Goal: Task Accomplishment & Management: Use online tool/utility

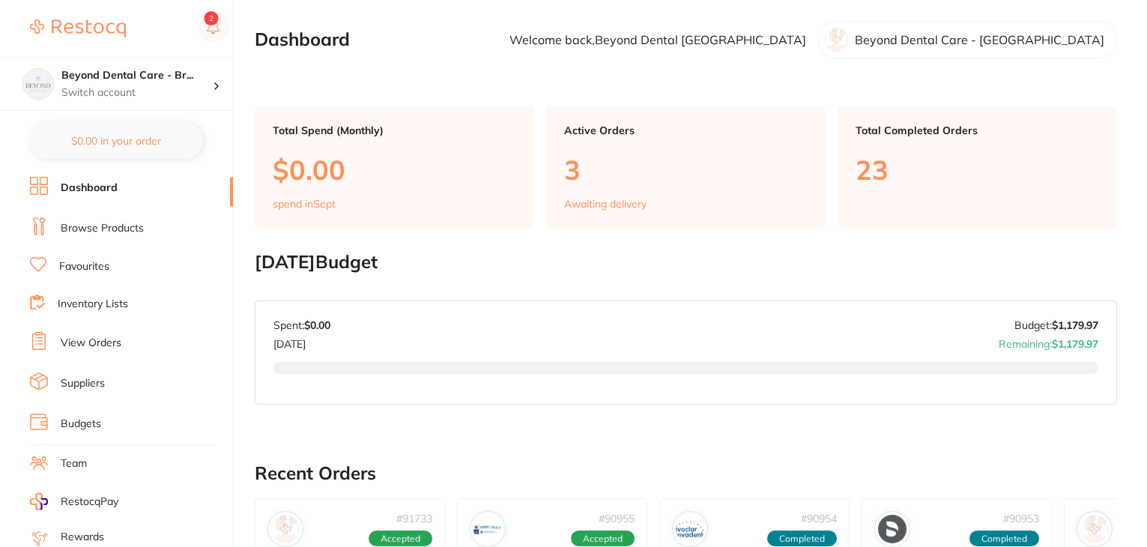
click at [96, 297] on link "Inventory Lists" at bounding box center [93, 304] width 70 height 15
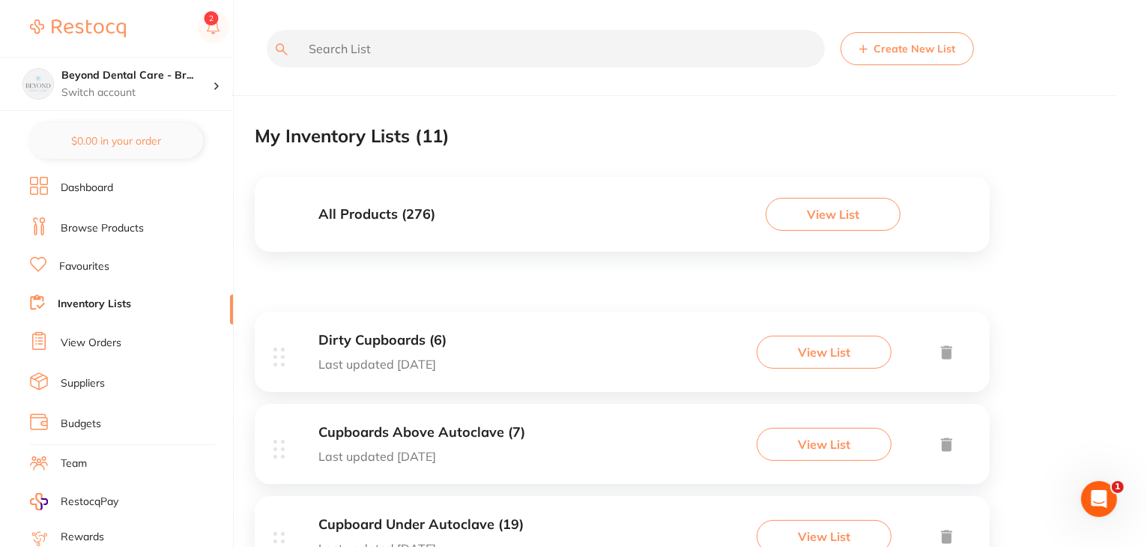
click at [388, 207] on h3 "All Products ( 276 )" at bounding box center [376, 215] width 117 height 16
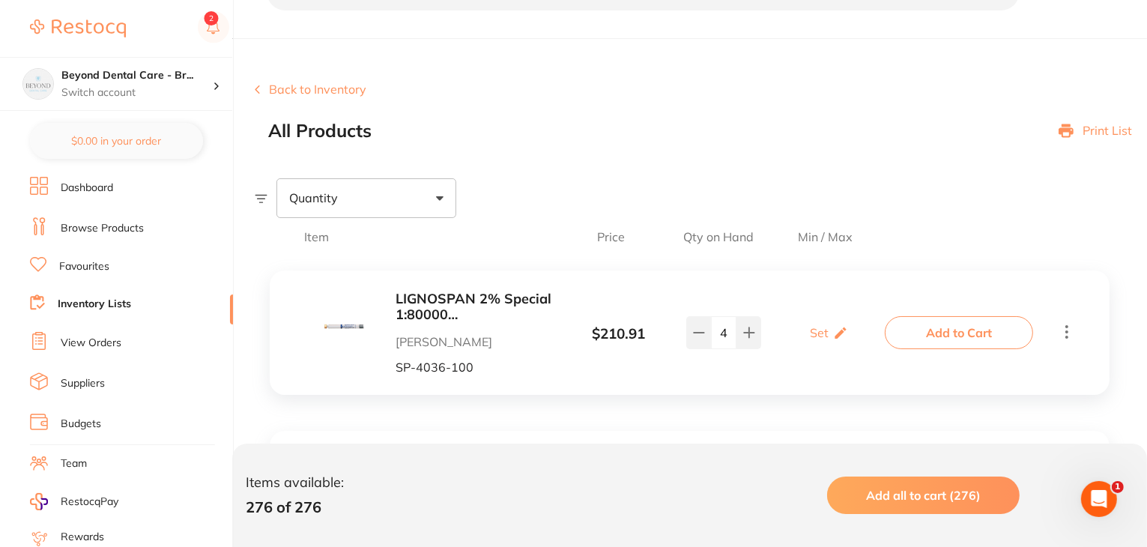
scroll to position [150, 0]
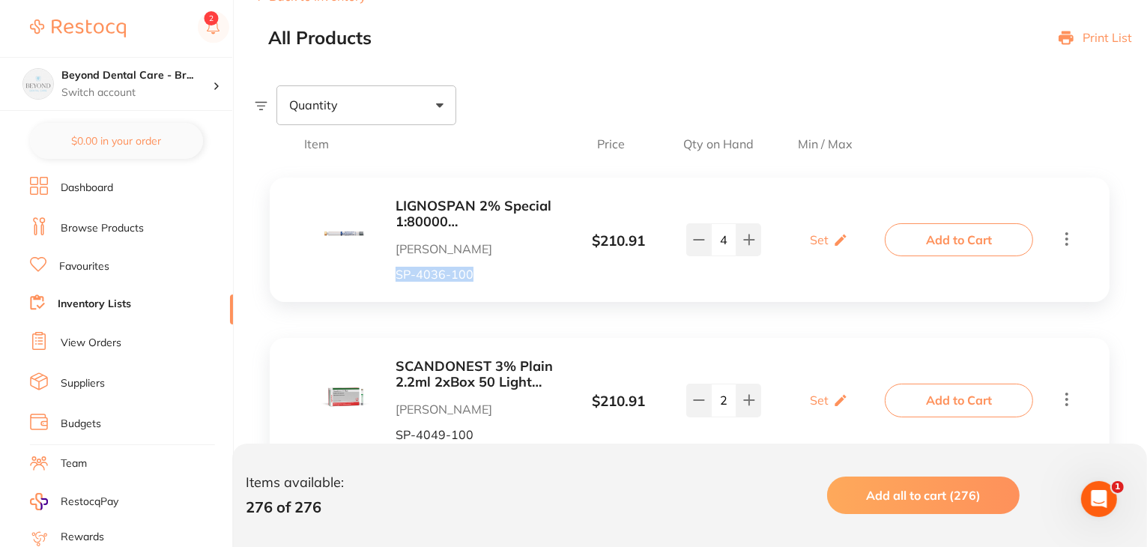
drag, startPoint x: 490, startPoint y: 277, endPoint x: 400, endPoint y: 279, distance: 89.9
click at [394, 276] on div "LIGNOSPAN 2% Special 1:80000 [MEDICAL_DATA] 2.2ml 2xBox 50 Blue [PERSON_NAME] […" at bounding box center [438, 239] width 240 height 82
copy p "SP-4036-100"
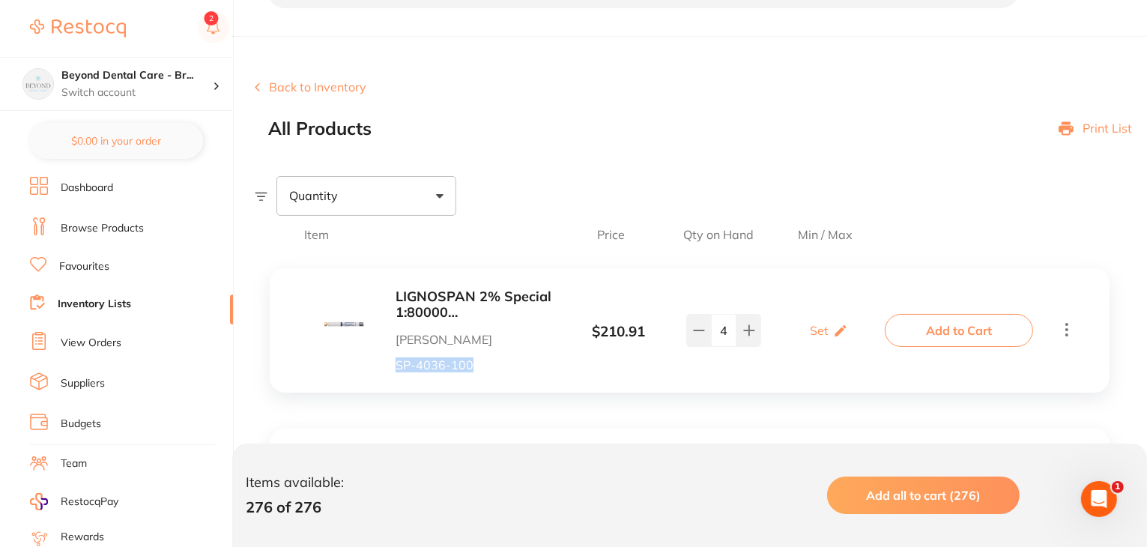
scroll to position [0, 0]
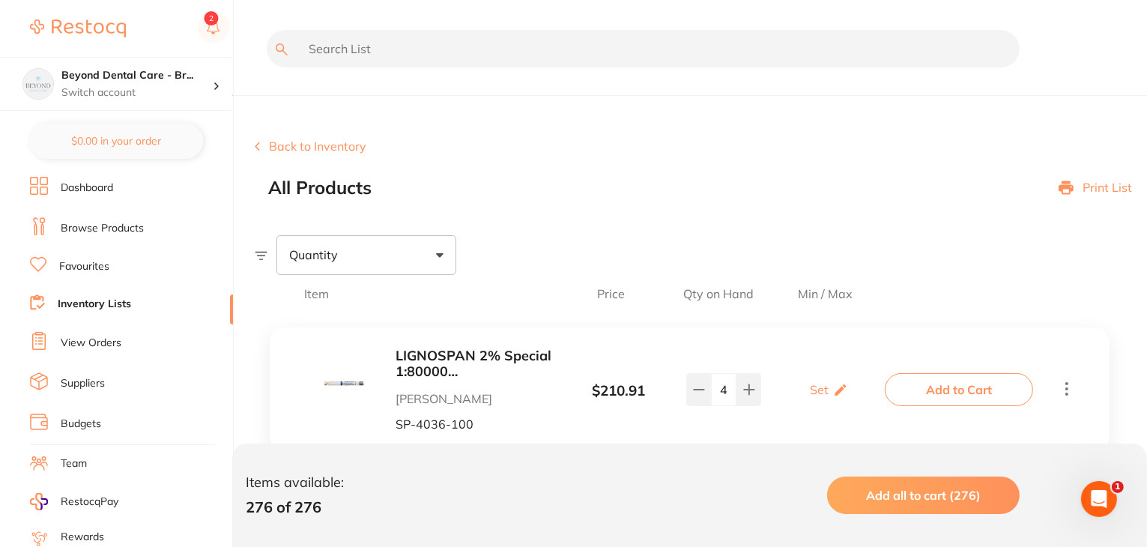
click at [366, 55] on input "text" at bounding box center [643, 48] width 753 height 37
paste input "sp-4036-100"
type input "sp-4036-100"
click at [1022, 49] on icon at bounding box center [1023, 48] width 9 height 9
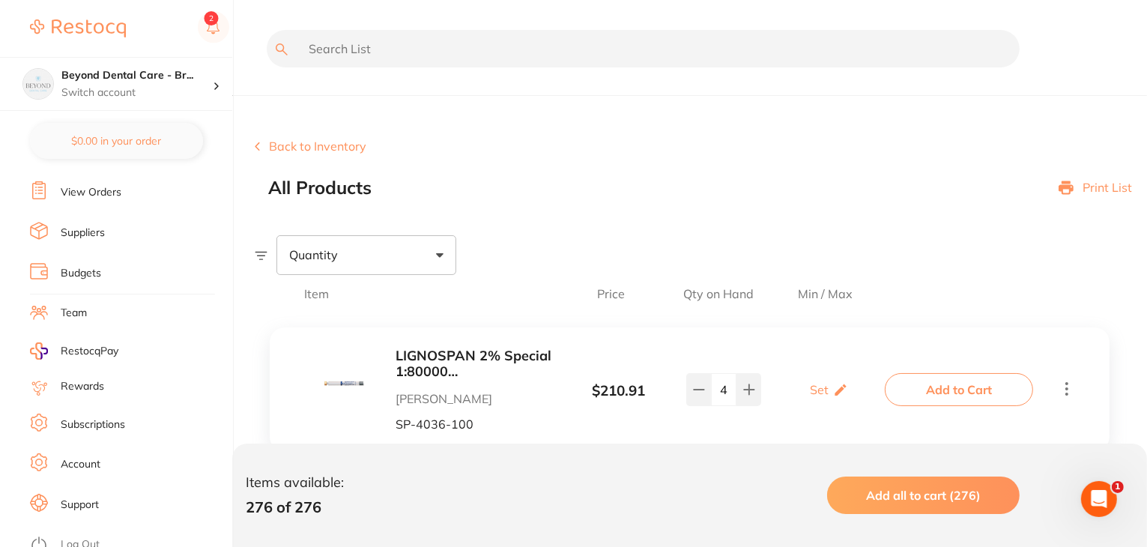
click at [78, 537] on link "Log Out" at bounding box center [80, 544] width 39 height 15
